Goal: Check status: Check status

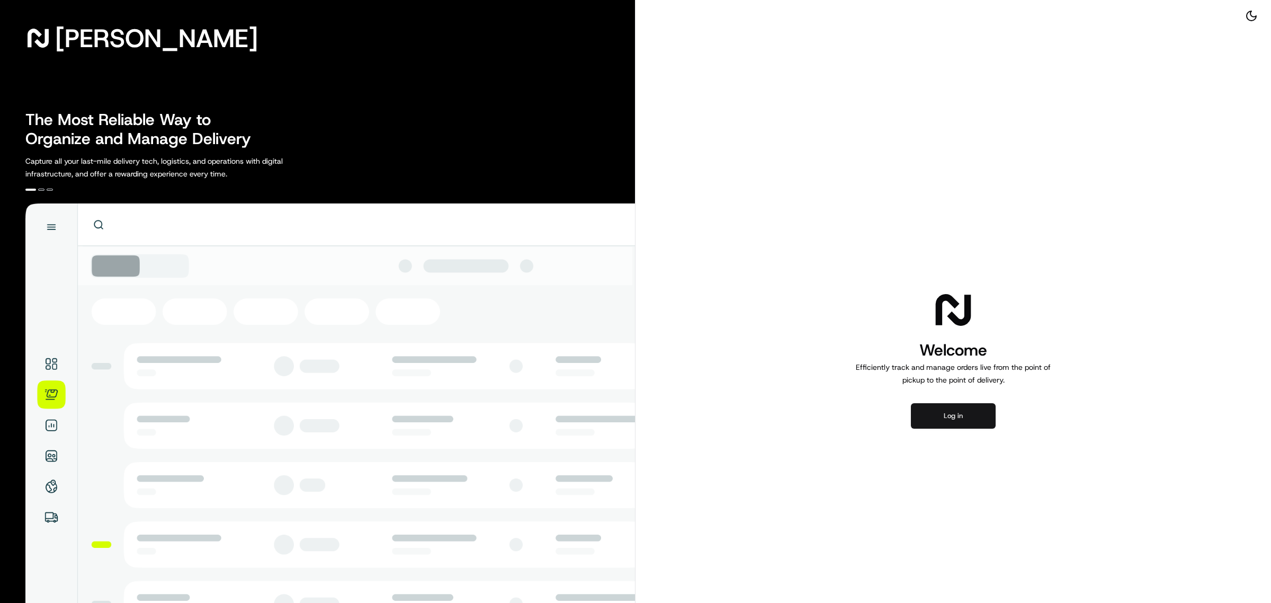
click at [989, 421] on button "Log in" at bounding box center [953, 415] width 85 height 25
